Goal: Communication & Community: Answer question/provide support

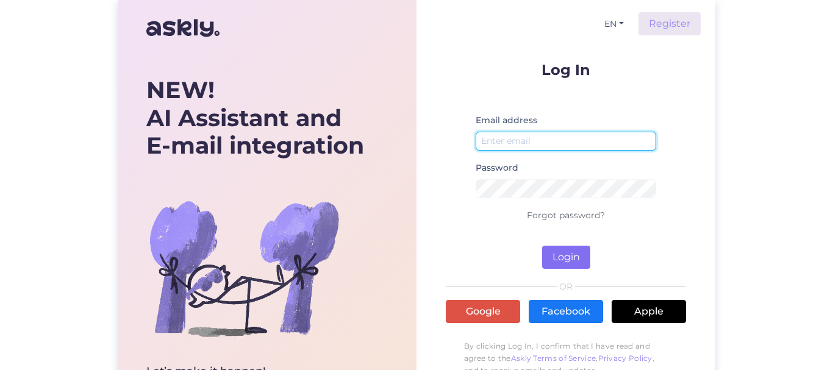
type input "[EMAIL_ADDRESS][DOMAIN_NAME]"
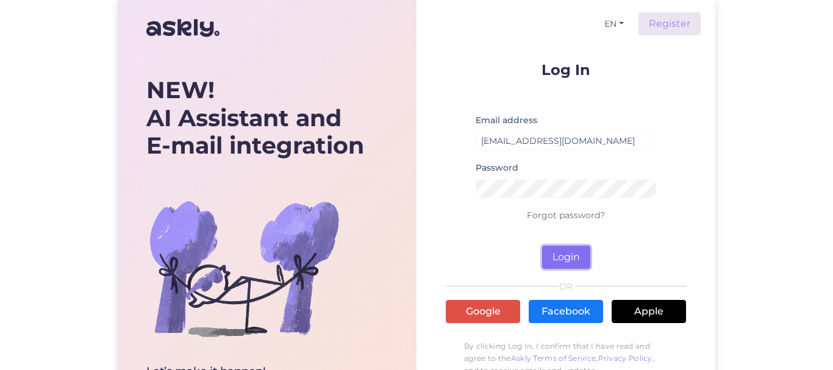
click at [556, 255] on button "Login" at bounding box center [566, 257] width 48 height 23
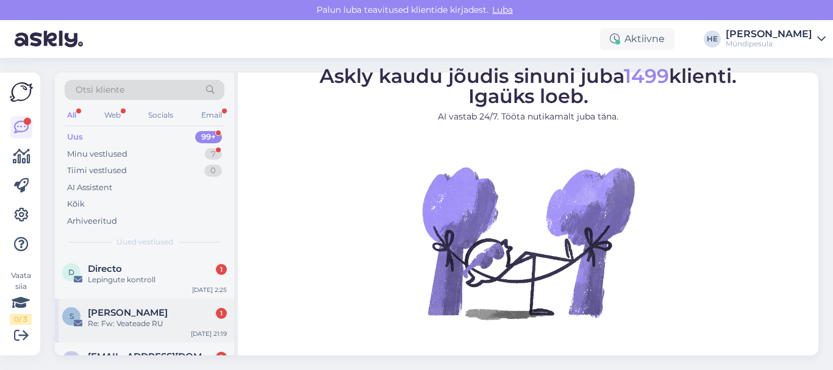
click at [93, 299] on div "S [PERSON_NAME] 1 Re: Fw: Veateade RU [DATE] 21:19" at bounding box center [144, 321] width 179 height 44
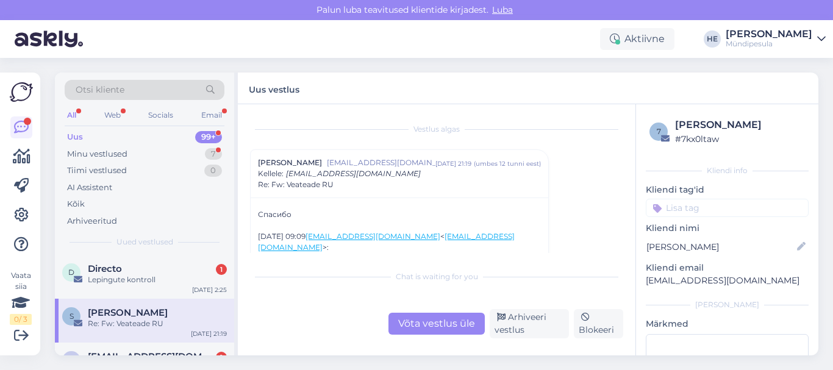
click at [126, 324] on div "Re: Fw: Veateade RU" at bounding box center [157, 323] width 139 height 11
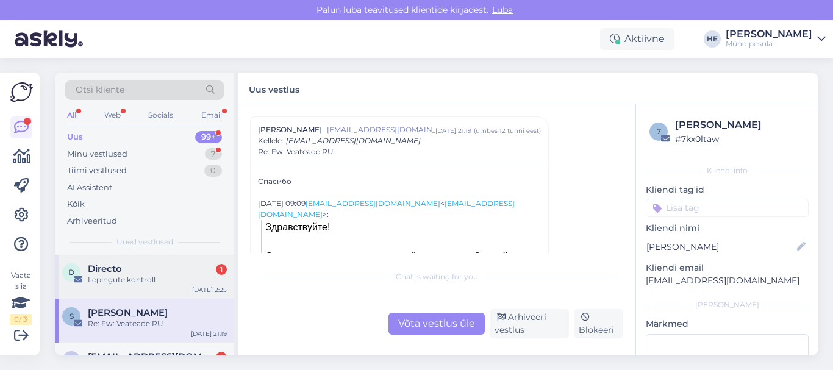
click at [130, 261] on div "D Directo 1 Lepingute kontroll [DATE] 2:25" at bounding box center [144, 277] width 179 height 44
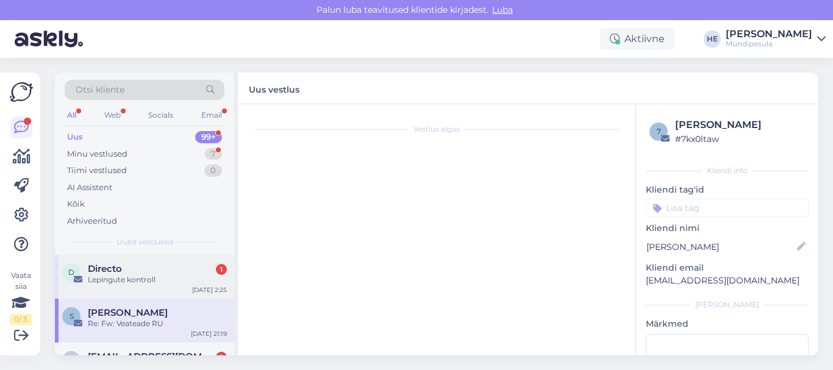
scroll to position [5176, 0]
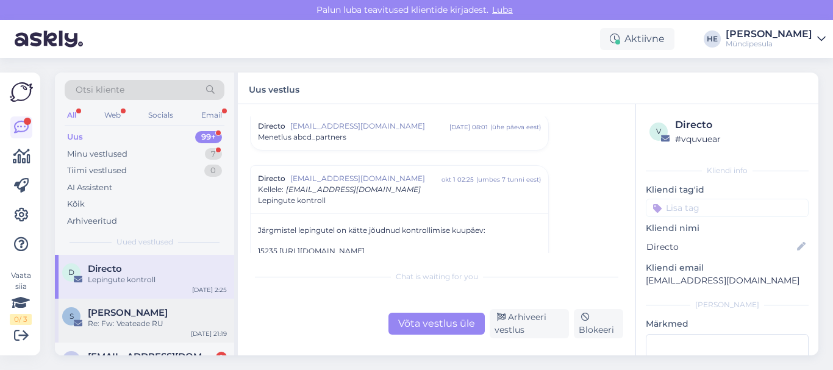
click at [110, 312] on span "[PERSON_NAME]" at bounding box center [128, 312] width 80 height 11
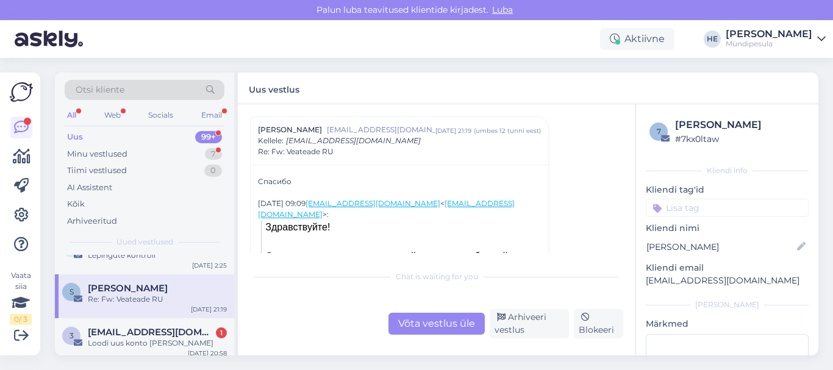
scroll to position [49, 0]
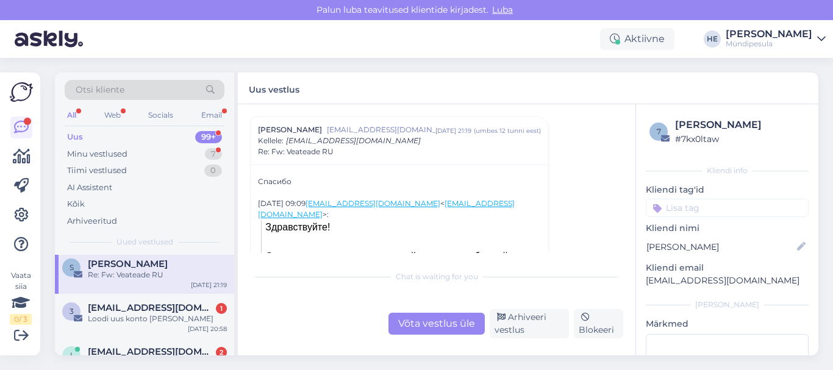
click at [110, 312] on span "[EMAIL_ADDRESS][DOMAIN_NAME]" at bounding box center [151, 307] width 127 height 11
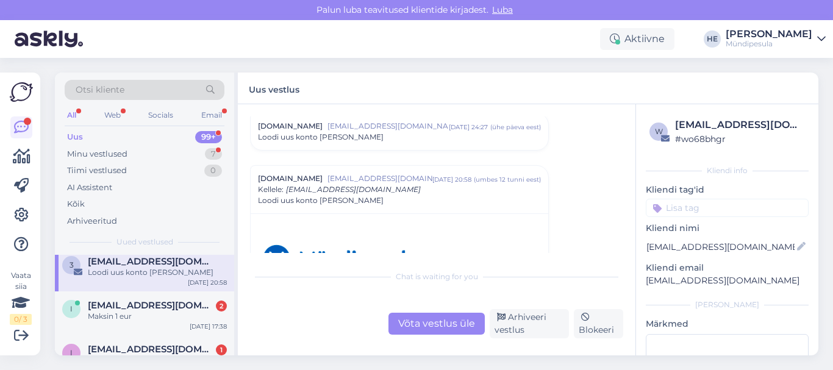
scroll to position [98, 0]
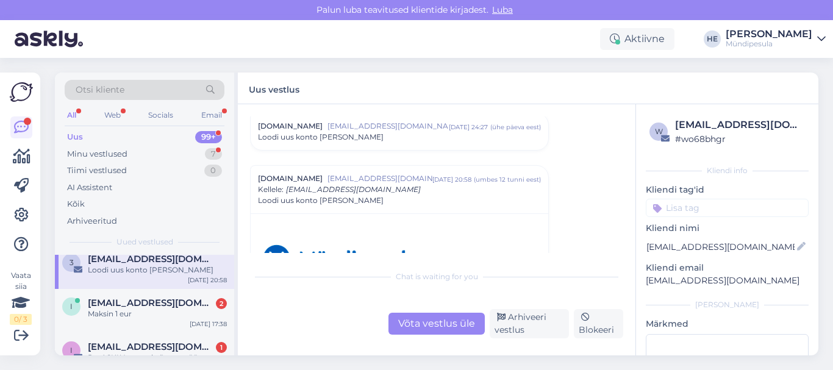
click at [110, 312] on div "Maksin 1 eur" at bounding box center [157, 314] width 139 height 11
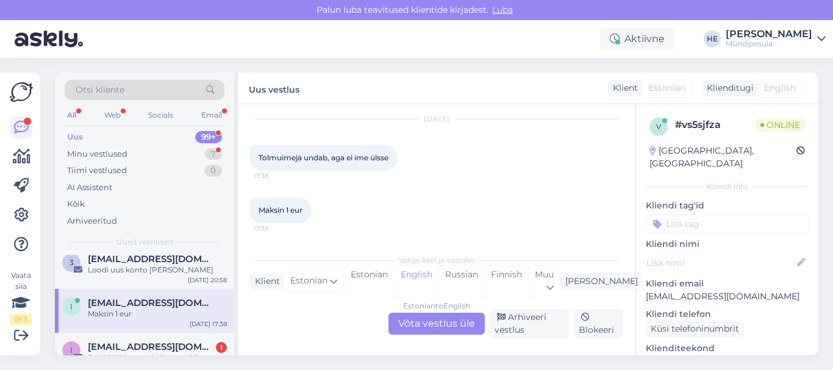
click at [434, 321] on div "Estonian to English Võta vestlus üle" at bounding box center [436, 324] width 96 height 22
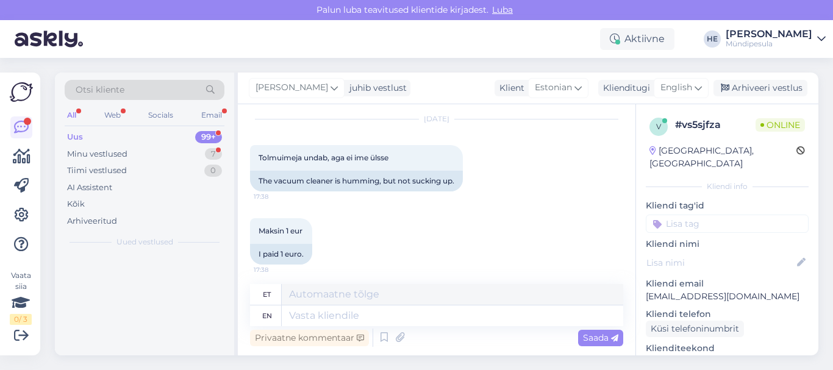
scroll to position [0, 0]
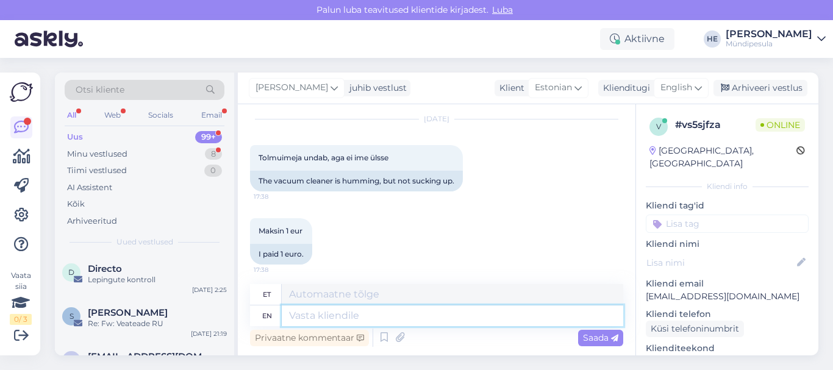
click at [304, 313] on textarea at bounding box center [453, 316] width 342 height 21
paste textarea "[PERSON_NAME] täitke meie kodulehel olev vorm intsidenti kohta, et saaksime Tei…"
type textarea "[PERSON_NAME] täitke meie kodulehel olev vorm intsidenti kohta, et saaksime Tei…"
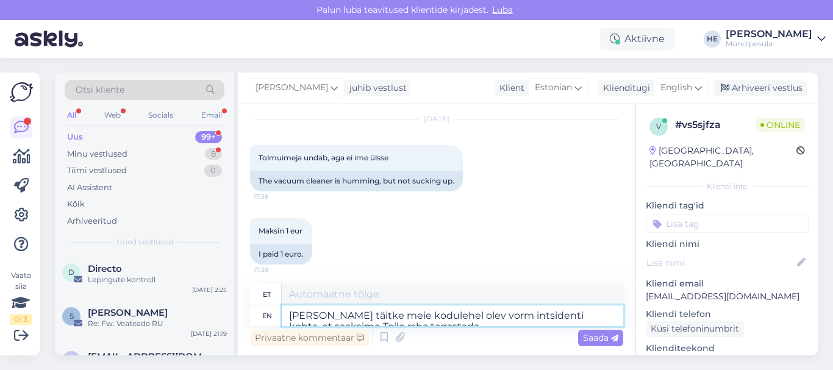
scroll to position [5, 0]
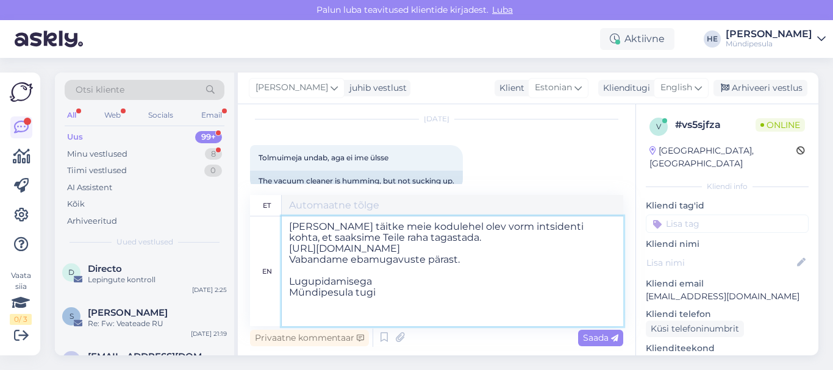
type textarea "[PERSON_NAME] täitke meie kodulehel olev vorm intsidenti kohta, et saaksime Tei…"
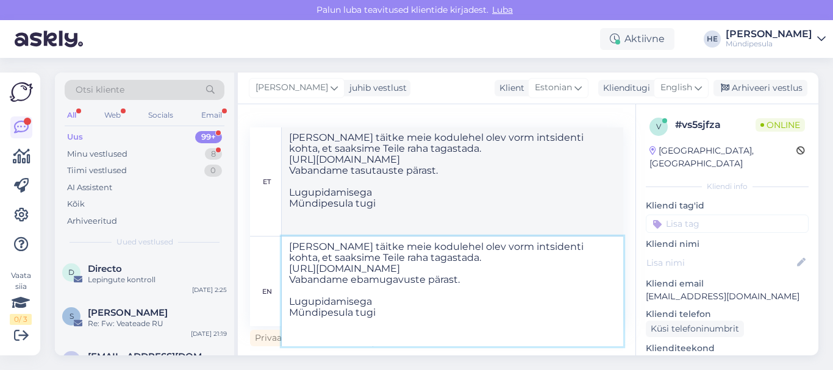
type textarea "[PERSON_NAME] täitke meie kodulehel olev vorm intsidenti kohta, et saaksime Tei…"
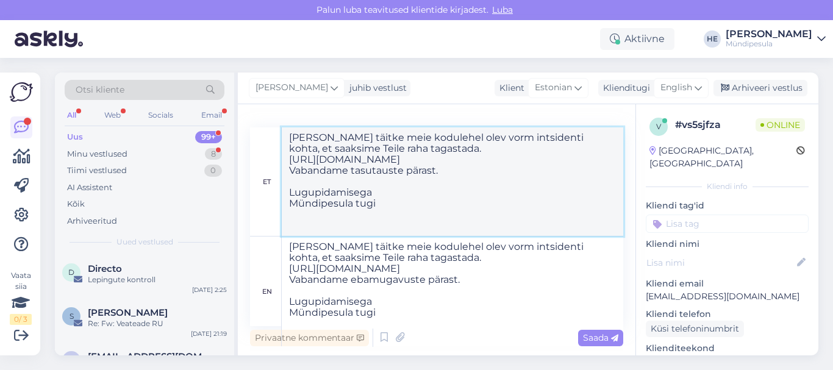
click at [557, 192] on textarea "[PERSON_NAME] täitke meie kodulehel olev vorm intsidenti kohta, et saaksime Tei…" at bounding box center [453, 181] width 342 height 109
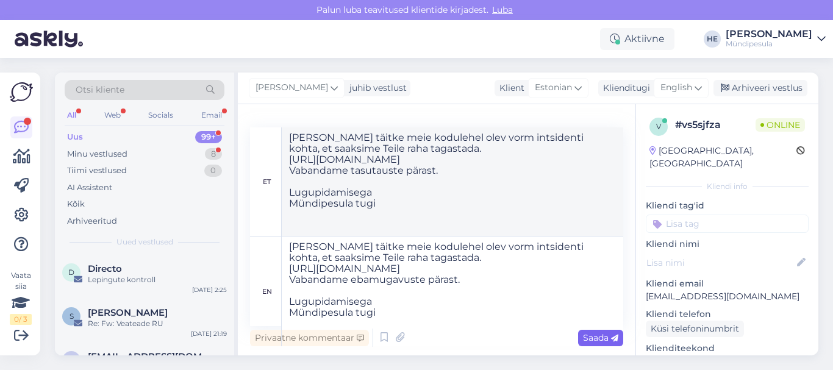
click at [592, 342] on span "Saada" at bounding box center [600, 337] width 35 height 11
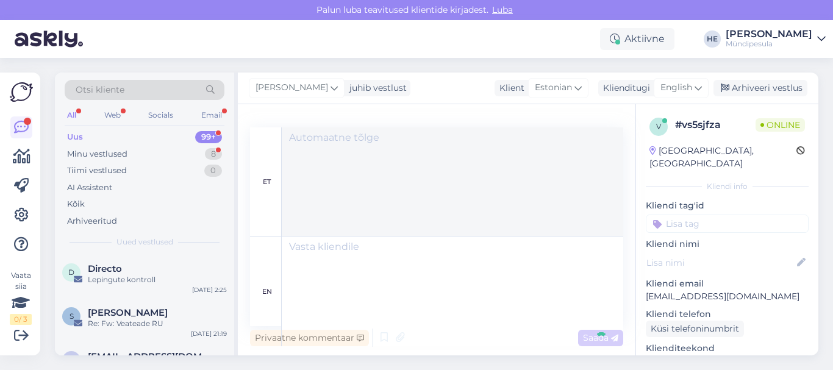
scroll to position [0, 0]
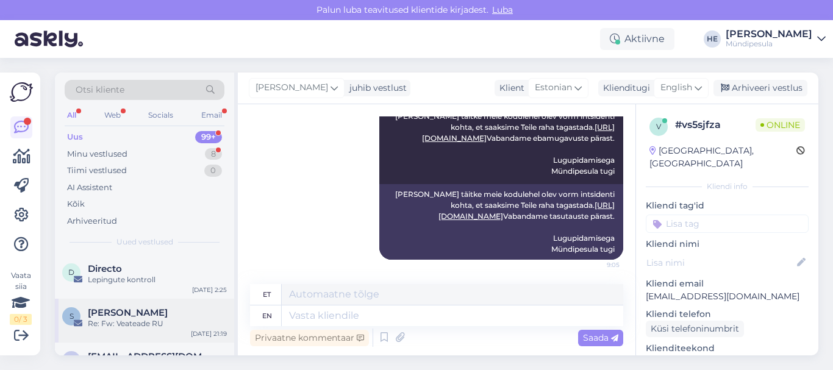
click at [120, 317] on span "[PERSON_NAME]" at bounding box center [128, 312] width 80 height 11
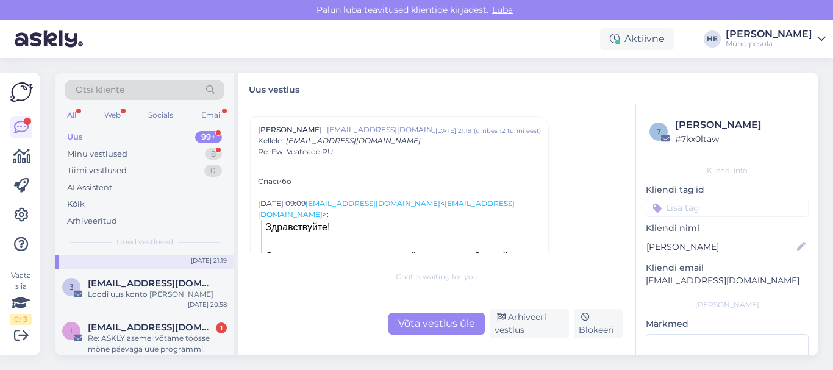
scroll to position [98, 0]
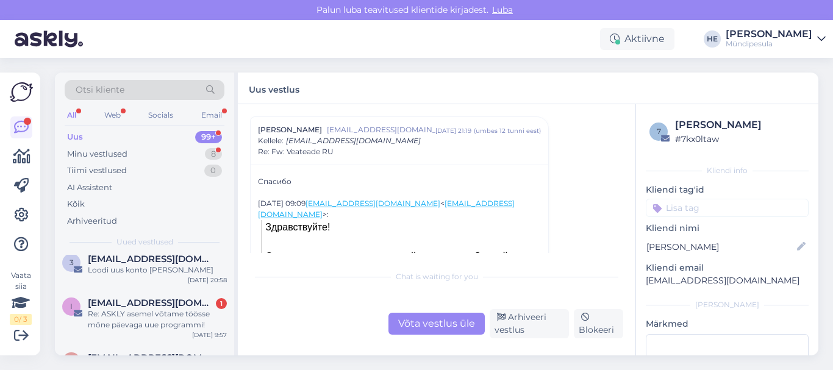
click at [120, 317] on div "Re: ASKLY asemel võtame töösse mõne päevaga uue programmi!" at bounding box center [157, 320] width 139 height 22
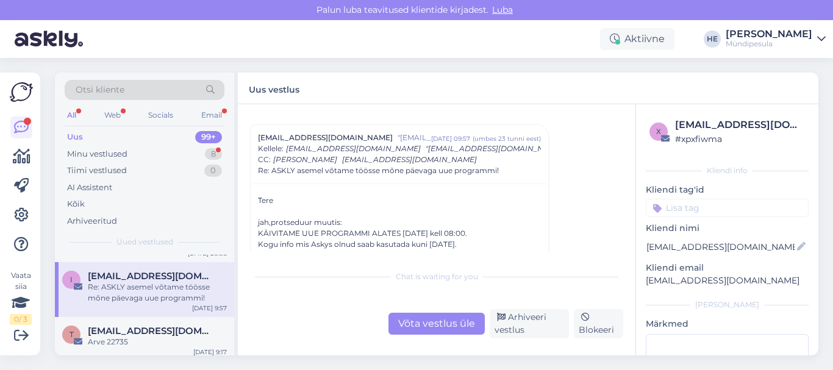
scroll to position [146, 0]
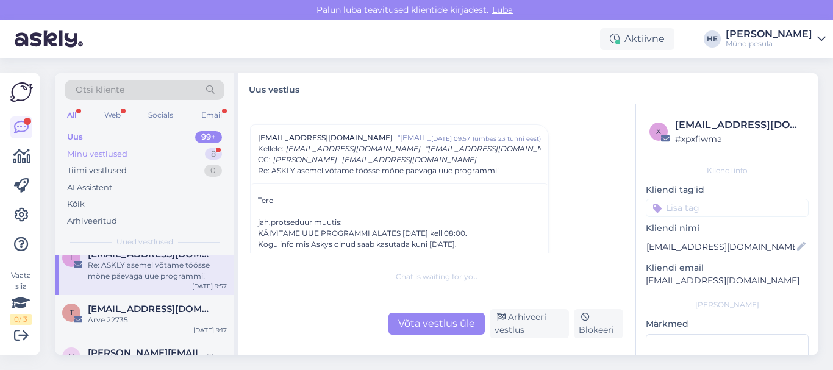
click at [107, 154] on div "Minu vestlused" at bounding box center [97, 154] width 60 height 12
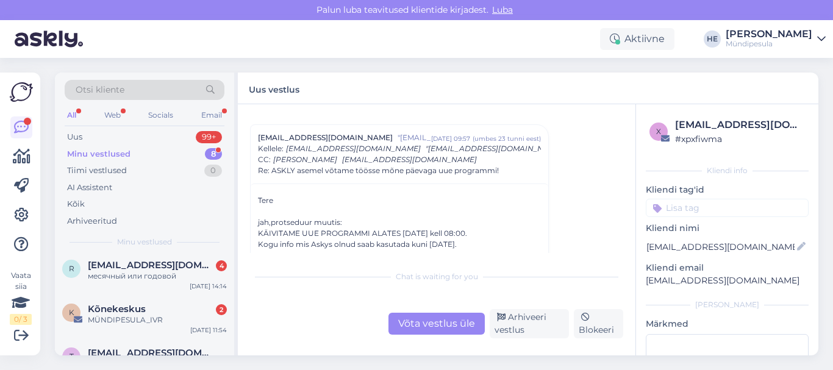
scroll to position [0, 0]
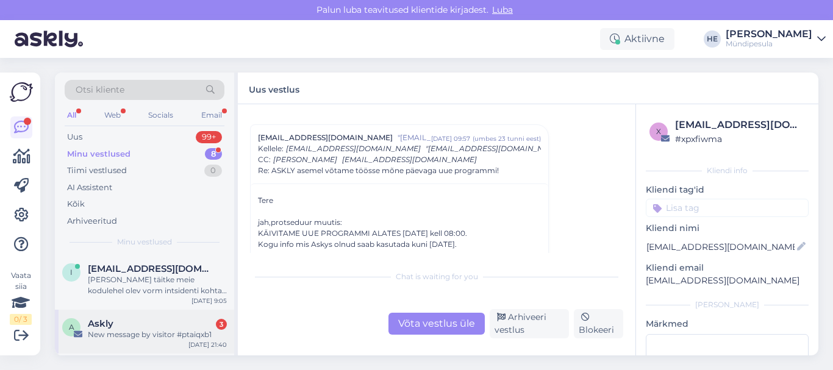
click at [127, 326] on div "Askly 3" at bounding box center [157, 323] width 139 height 11
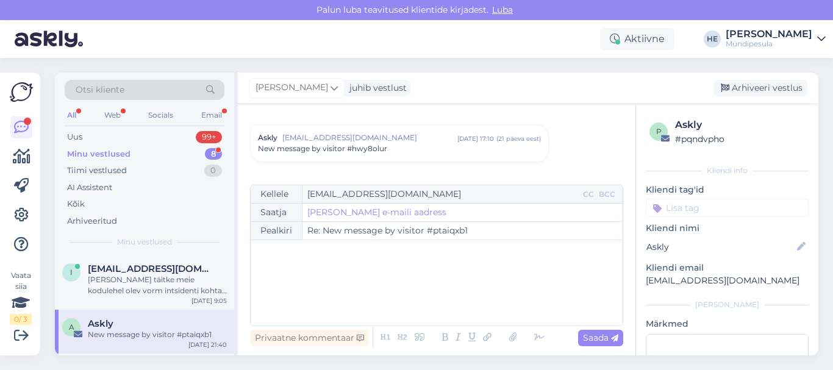
scroll to position [5225, 0]
click at [823, 37] on icon at bounding box center [821, 39] width 9 height 10
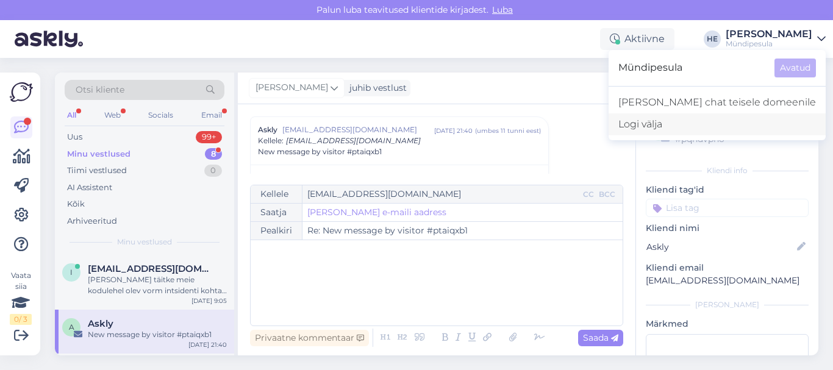
click at [698, 127] on div "Logi välja" at bounding box center [717, 124] width 217 height 22
